Goal: Transaction & Acquisition: Book appointment/travel/reservation

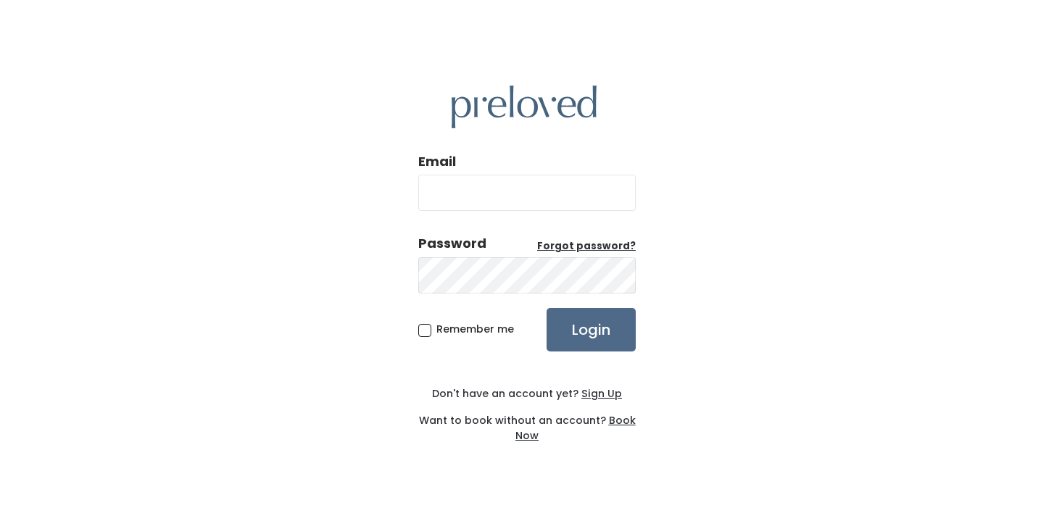
click at [619, 420] on u "Book Now" at bounding box center [575, 428] width 120 height 30
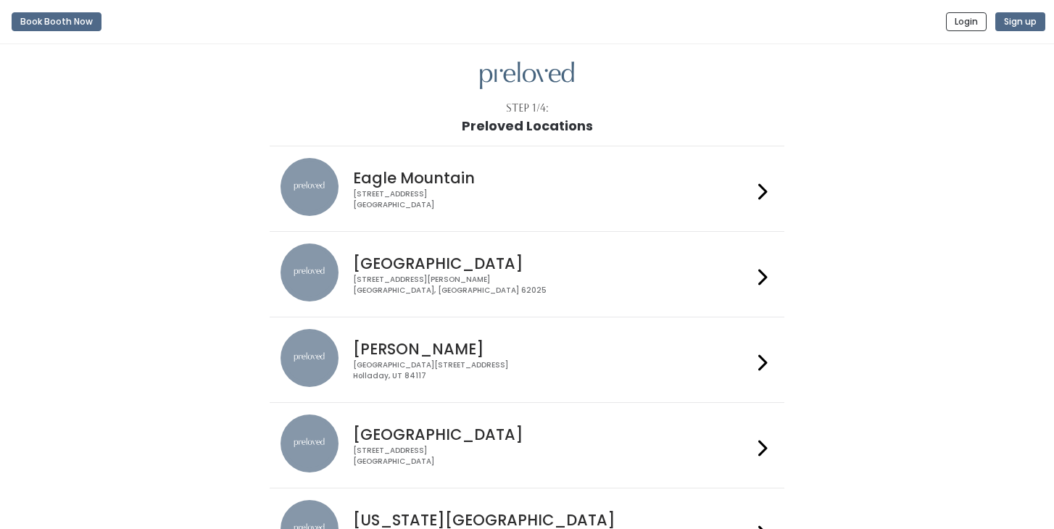
click at [508, 367] on div "Creekside Place, 4878 South Highland Drive Holladay, UT 84117" at bounding box center [552, 370] width 399 height 21
